Goal: Information Seeking & Learning: Learn about a topic

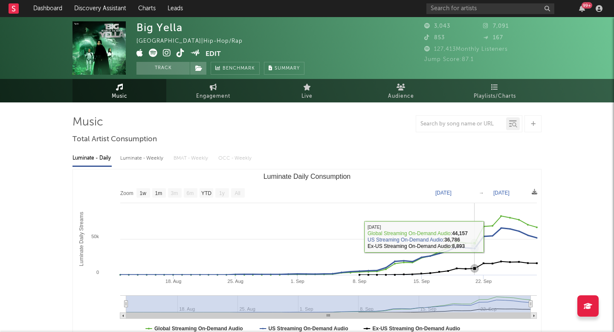
select select "1w"
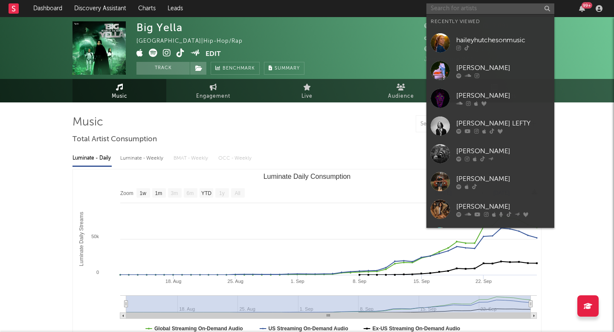
click at [471, 12] on input "text" at bounding box center [491, 8] width 128 height 11
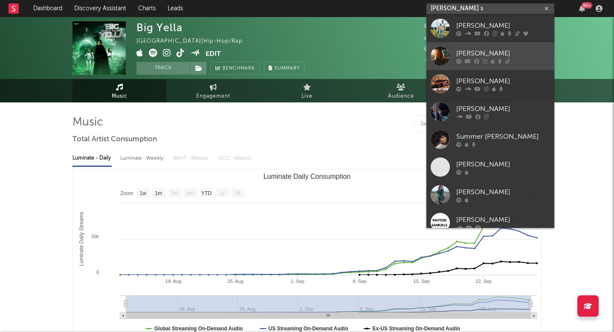
type input "[PERSON_NAME] s"
click at [485, 67] on link "[PERSON_NAME]" at bounding box center [491, 56] width 128 height 28
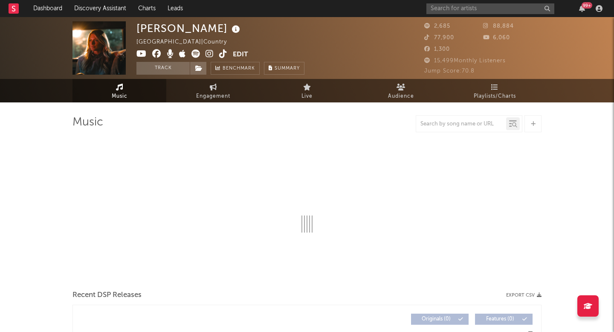
select select "6m"
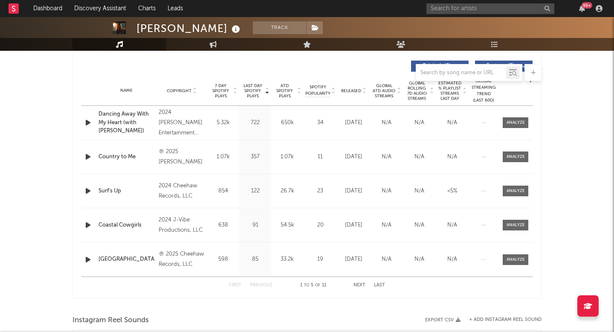
scroll to position [316, 0]
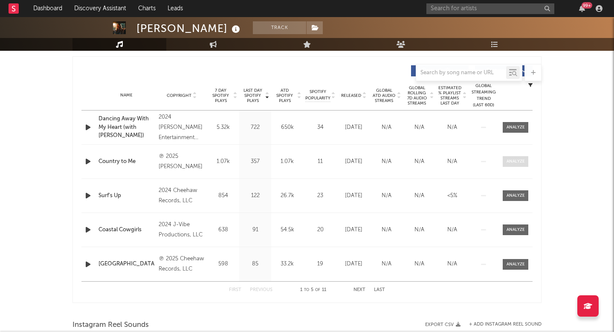
click at [518, 162] on div at bounding box center [516, 161] width 18 height 6
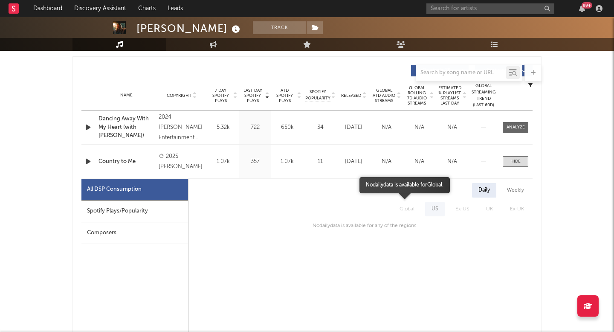
click at [416, 214] on span "Global" at bounding box center [407, 209] width 32 height 15
click at [514, 197] on div "Weekly" at bounding box center [516, 190] width 30 height 15
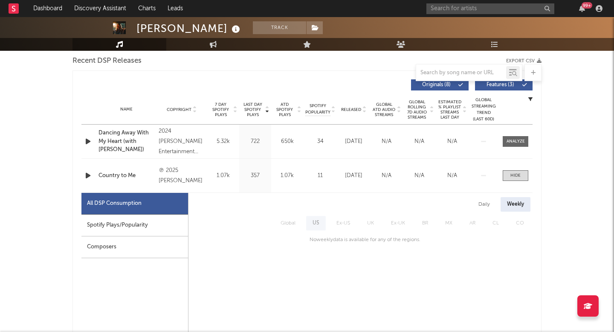
scroll to position [301, 0]
